Goal: Transaction & Acquisition: Subscribe to service/newsletter

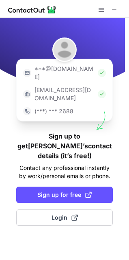
drag, startPoint x: 0, startPoint y: 0, endPoint x: 128, endPoint y: 85, distance: 153.8
click at [129, 85] on div "***@gmail.com ***@company.com (***) *** 2688 Sign up to get Patrick’s contact d…" at bounding box center [64, 139] width 129 height 242
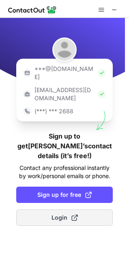
click at [68, 213] on span "Login" at bounding box center [65, 217] width 26 height 8
